Goal: Information Seeking & Learning: Learn about a topic

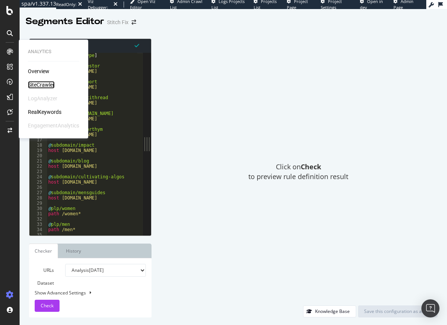
click at [46, 84] on div "SiteCrawler" at bounding box center [41, 85] width 27 height 8
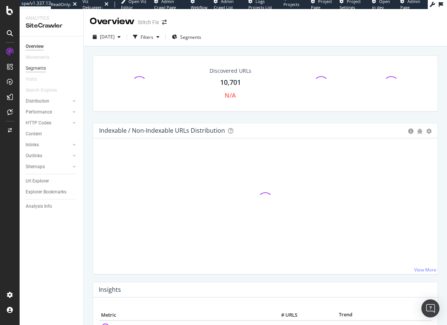
click at [43, 69] on div "Segments" at bounding box center [36, 68] width 20 height 8
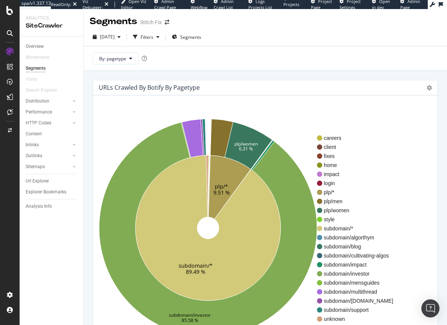
scroll to position [38, 0]
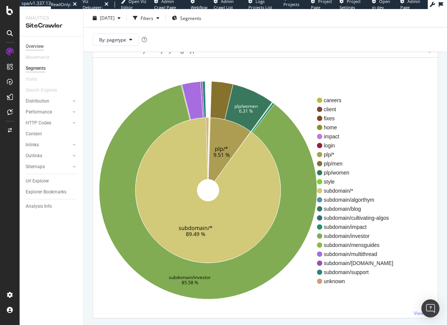
click at [36, 47] on div "Overview" at bounding box center [35, 47] width 18 height 8
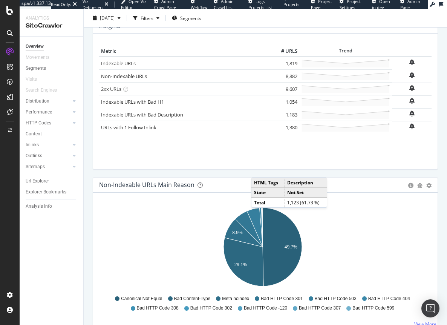
scroll to position [75, 0]
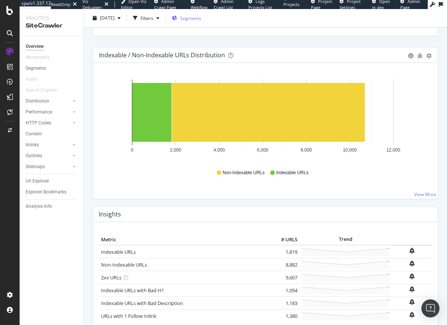
click at [201, 21] on span "Segments" at bounding box center [190, 18] width 21 height 6
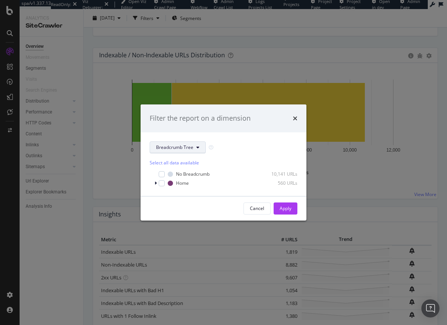
click at [178, 149] on span "Breadcrumb Tree" at bounding box center [174, 147] width 37 height 6
click at [170, 176] on span "pagetype" at bounding box center [180, 174] width 49 height 7
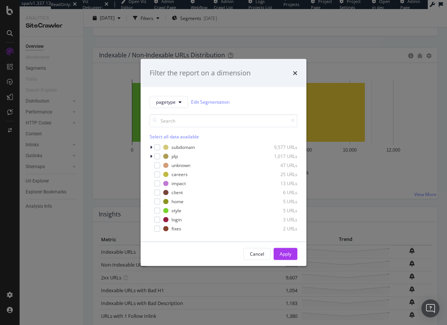
click at [160, 135] on div "Select all data available" at bounding box center [224, 136] width 148 height 6
click at [158, 144] on div "modal" at bounding box center [157, 147] width 6 height 6
click at [285, 253] on div "Apply" at bounding box center [286, 254] width 12 height 6
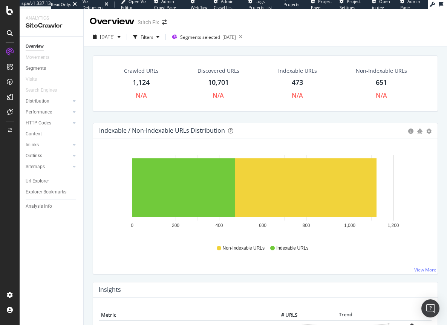
click at [170, 277] on div "Indexable / Non-Indexable URLs Distribution Bar Bar (by Percentage) Table Expor…" at bounding box center [265, 202] width 353 height 159
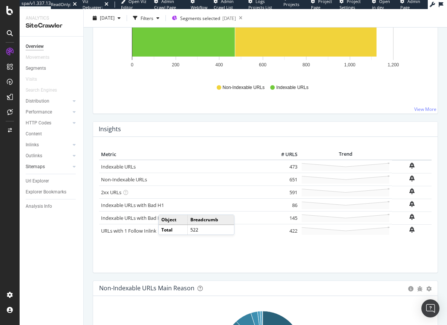
scroll to position [96, 0]
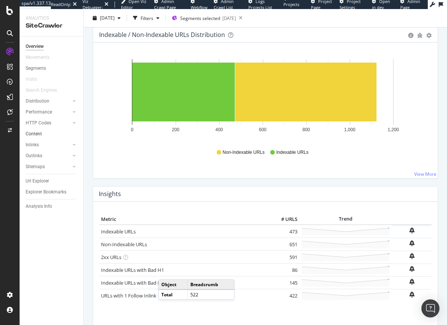
drag, startPoint x: 34, startPoint y: 101, endPoint x: 46, endPoint y: 179, distance: 79.0
click at [34, 101] on div "Distribution" at bounding box center [38, 101] width 24 height 8
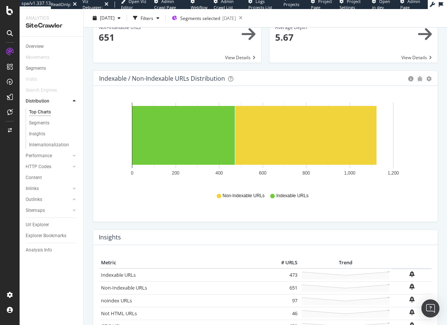
click at [87, 226] on div "Crawled URLs × Close Chart main-metric-all - API Requests List Area Type Reques…" at bounding box center [265, 109] width 363 height 316
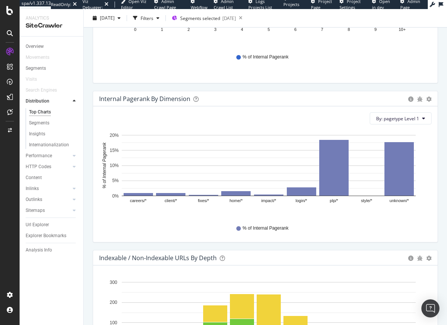
scroll to position [566, 0]
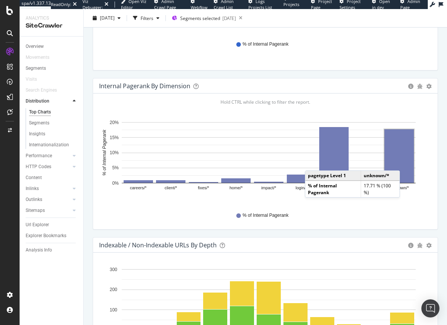
click at [402, 163] on rect "A chart." at bounding box center [399, 156] width 29 height 54
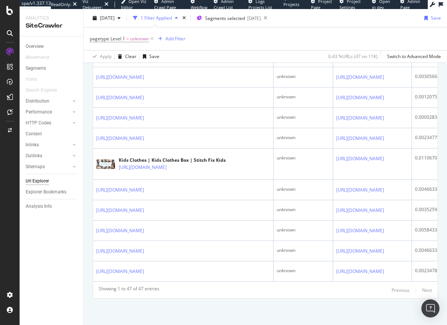
scroll to position [1192, 0]
